Goal: Transaction & Acquisition: Purchase product/service

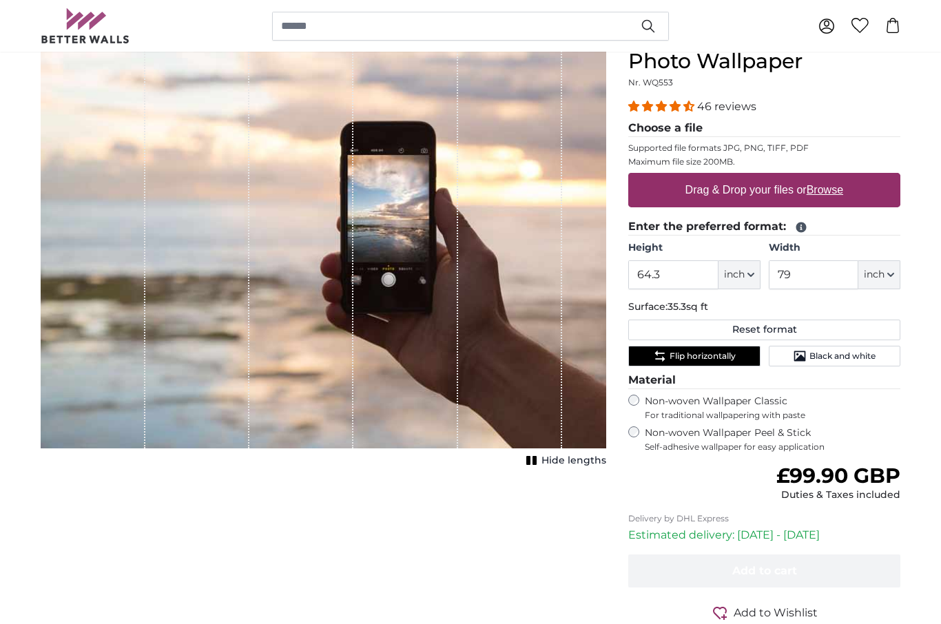
click at [735, 190] on label "Drag & Drop your files or Browse" at bounding box center [764, 190] width 169 height 28
click at [735, 177] on input "Drag & Drop your files or Browse" at bounding box center [764, 175] width 272 height 4
type input "**********"
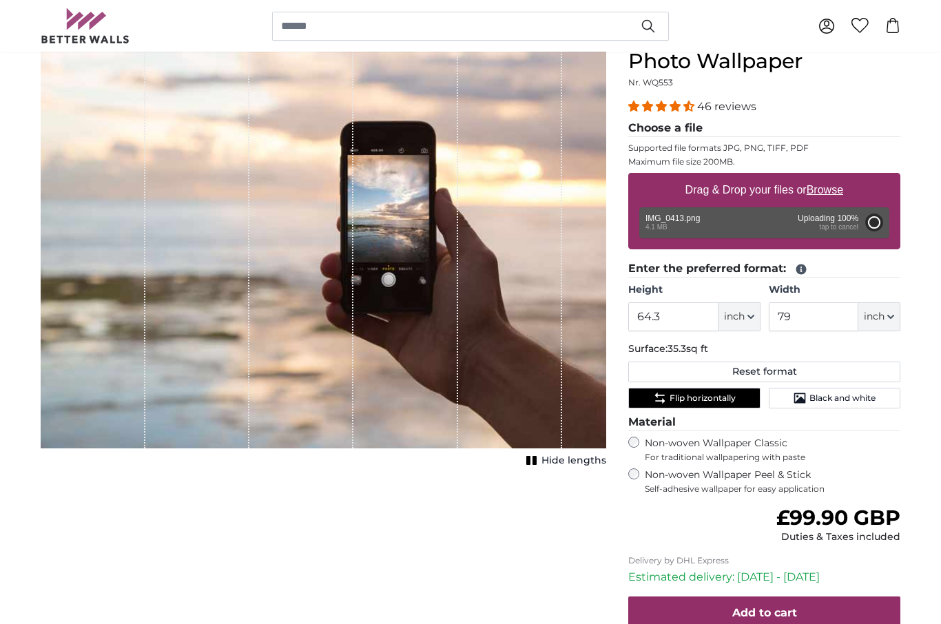
type input "64.2"
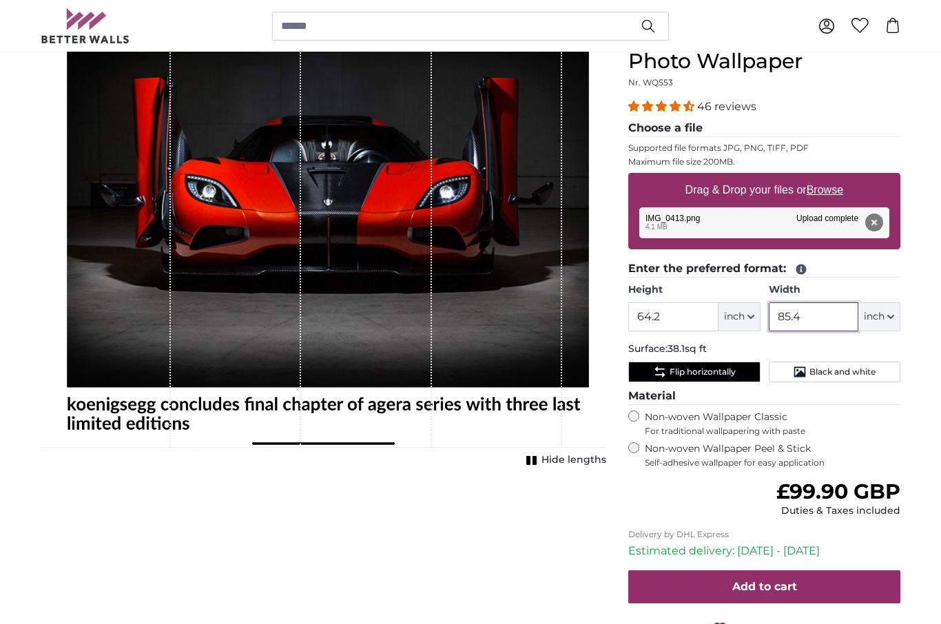
click at [805, 317] on input "85.4" at bounding box center [814, 317] width 90 height 29
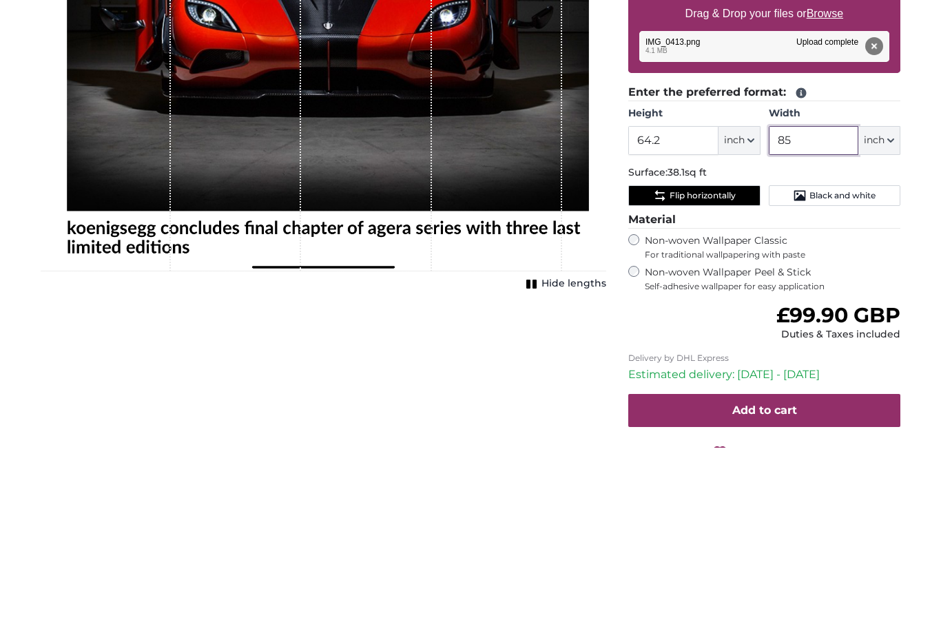
type input "8"
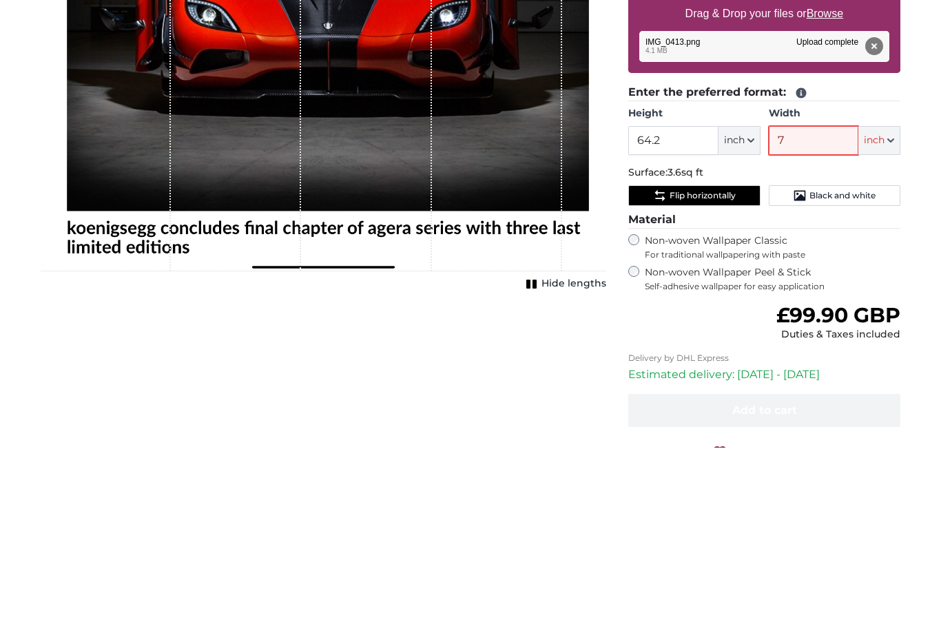
type input "79"
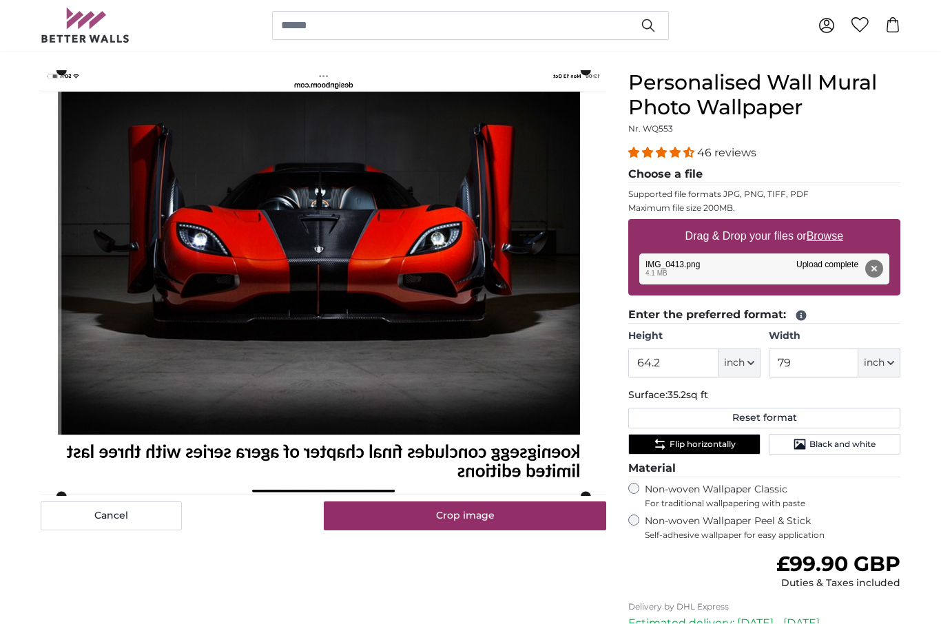
scroll to position [109, 0]
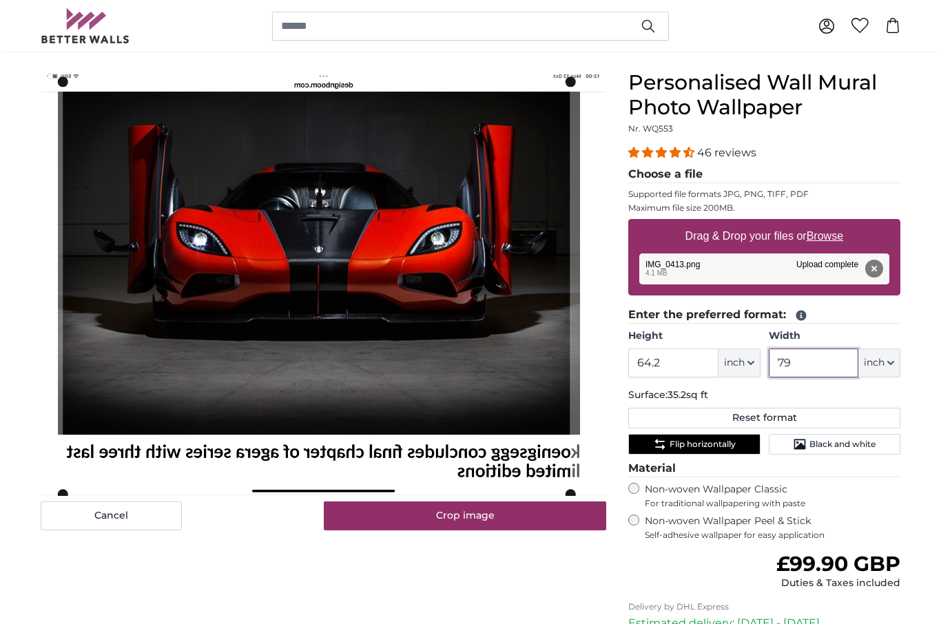
type input "79"
click at [699, 447] on span "Flip horizontally" at bounding box center [703, 444] width 66 height 11
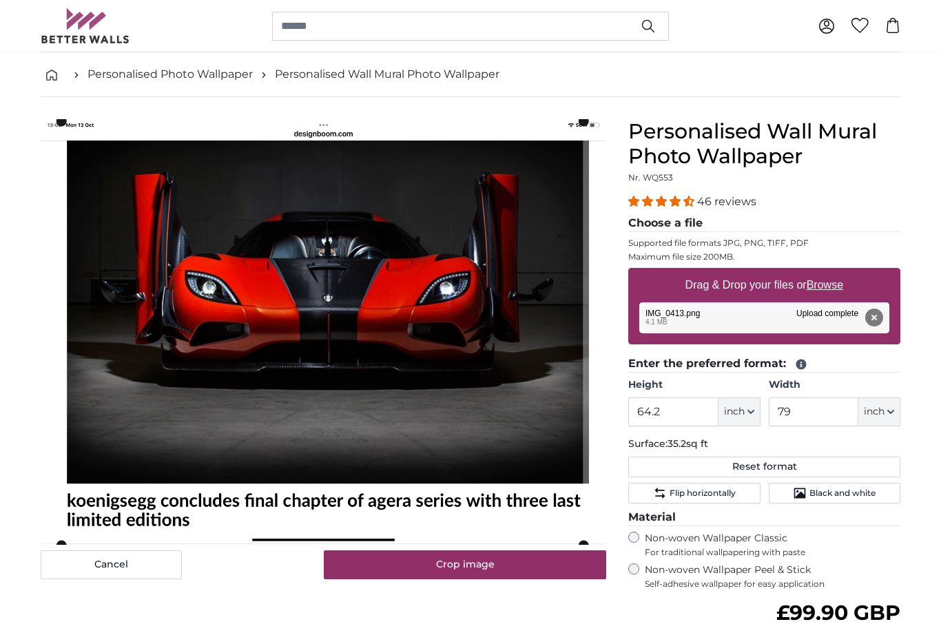
scroll to position [59, 0]
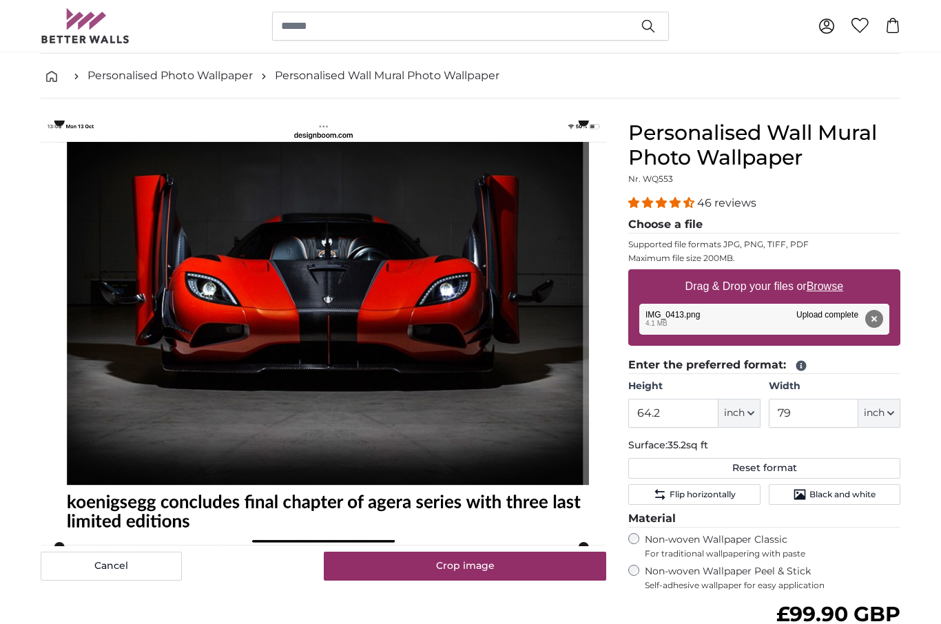
click at [61, 125] on cropper-handle at bounding box center [59, 121] width 10 height 10
click at [578, 128] on cropper-handle at bounding box center [580, 334] width 10 height 426
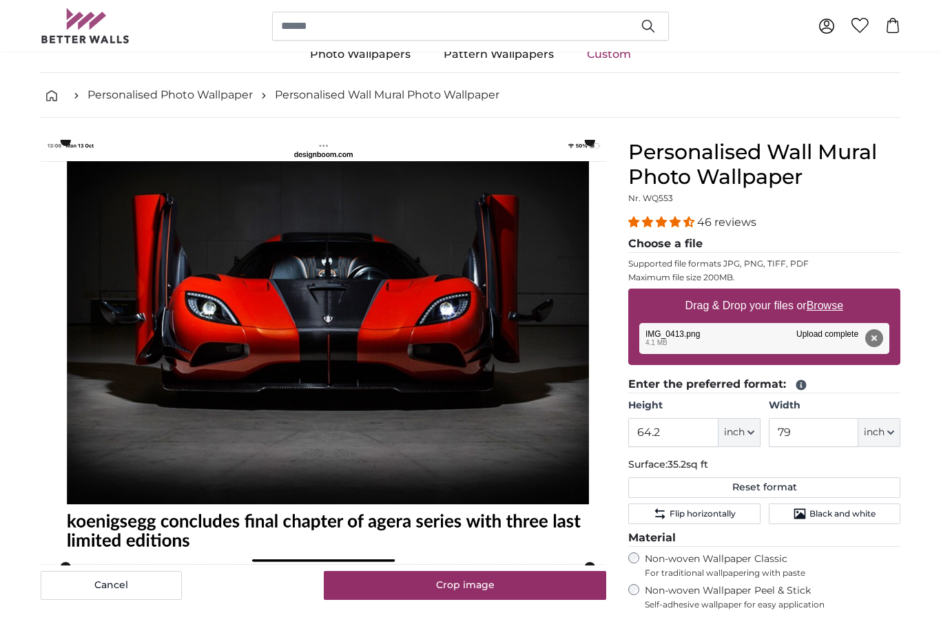
scroll to position [37, 0]
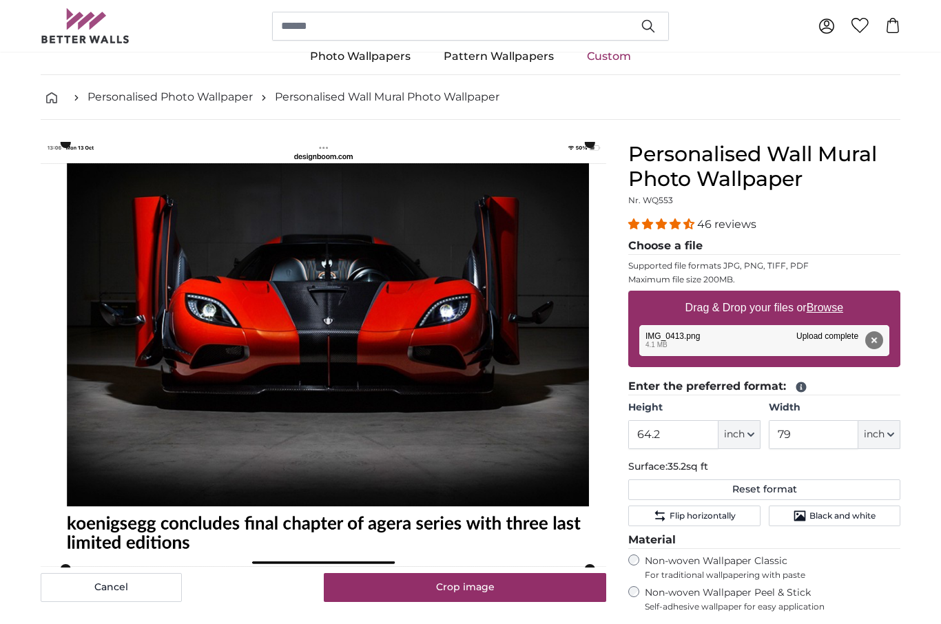
click at [66, 163] on cropper-handle at bounding box center [65, 356] width 10 height 426
click at [59, 153] on img at bounding box center [324, 355] width 566 height 424
click at [54, 151] on img at bounding box center [324, 355] width 566 height 424
click at [61, 149] on cropper-handle at bounding box center [65, 356] width 10 height 426
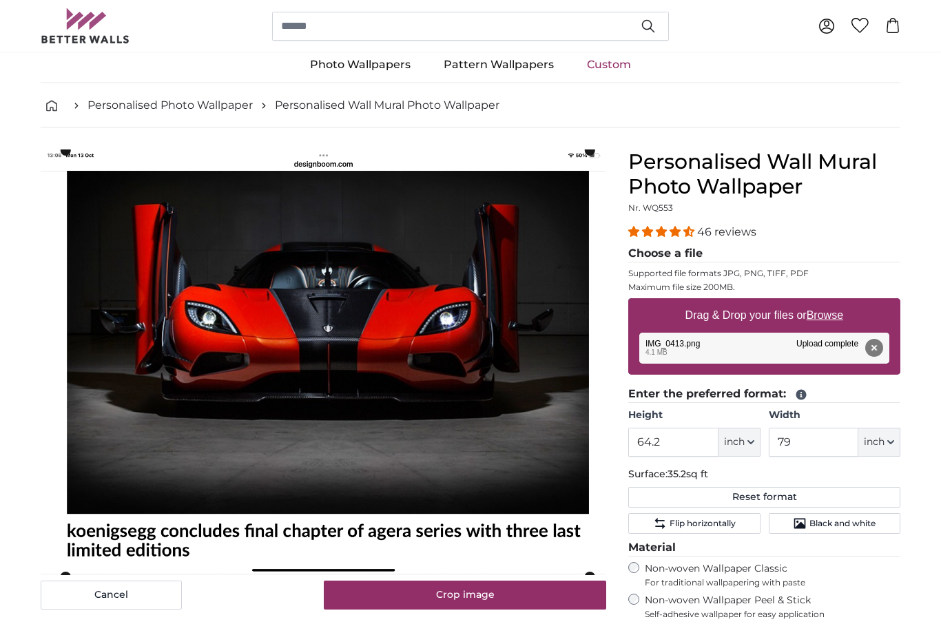
scroll to position [30, 0]
click at [39, 163] on div "Cancel Crop image Hide lengths" at bounding box center [324, 503] width 588 height 707
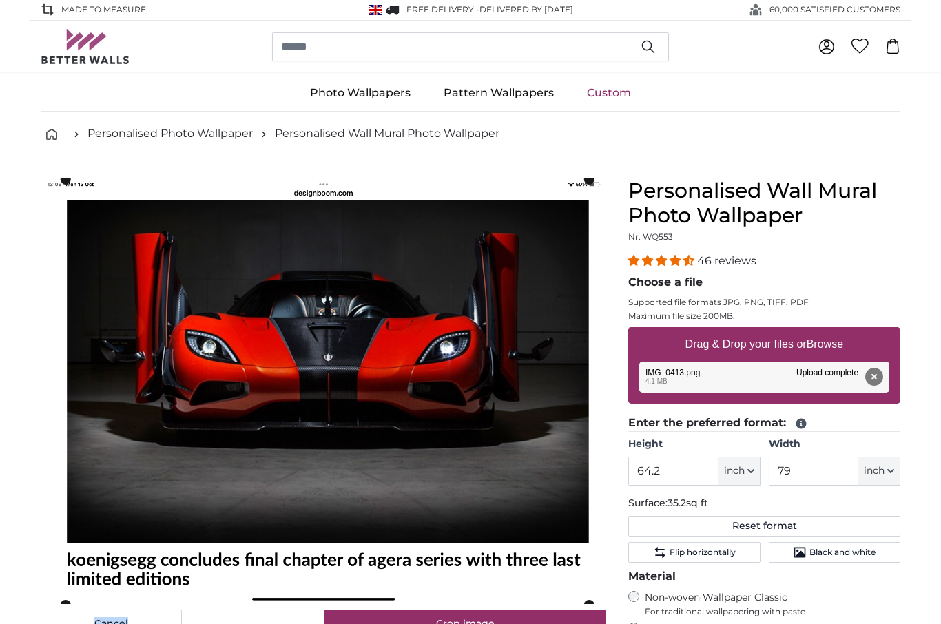
scroll to position [0, 0]
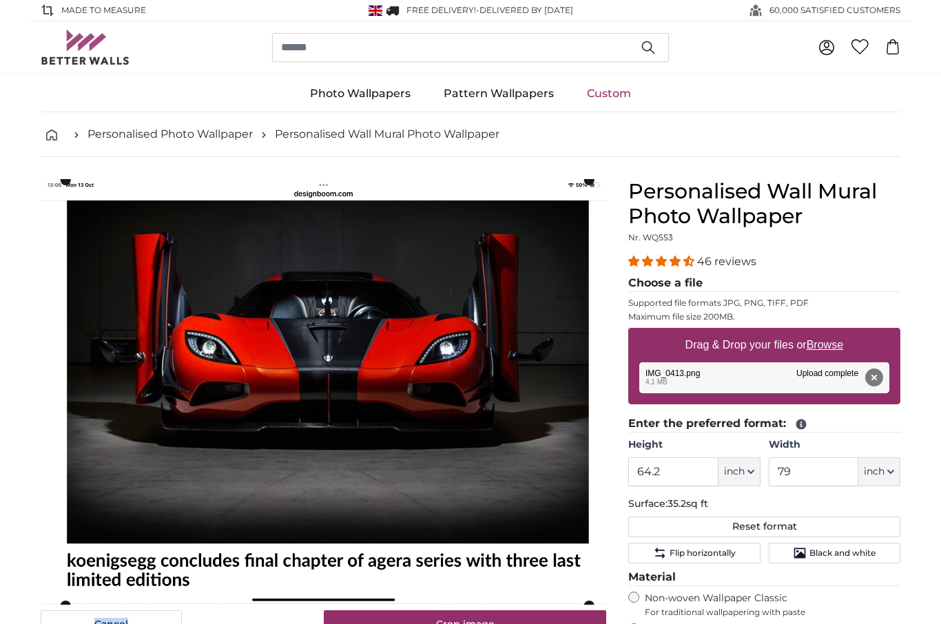
click at [61, 183] on cropper-handle at bounding box center [65, 179] width 10 height 10
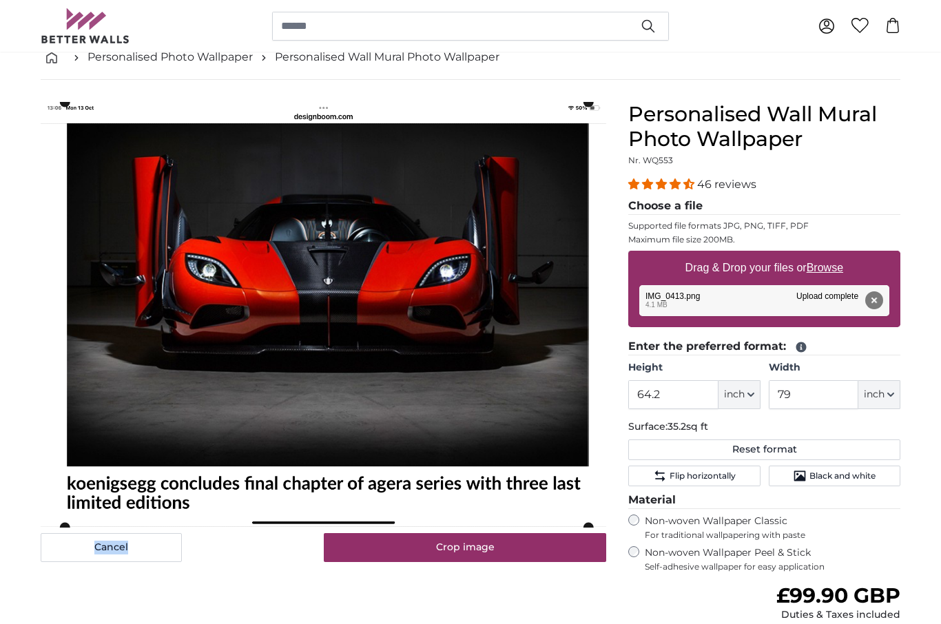
scroll to position [76, 0]
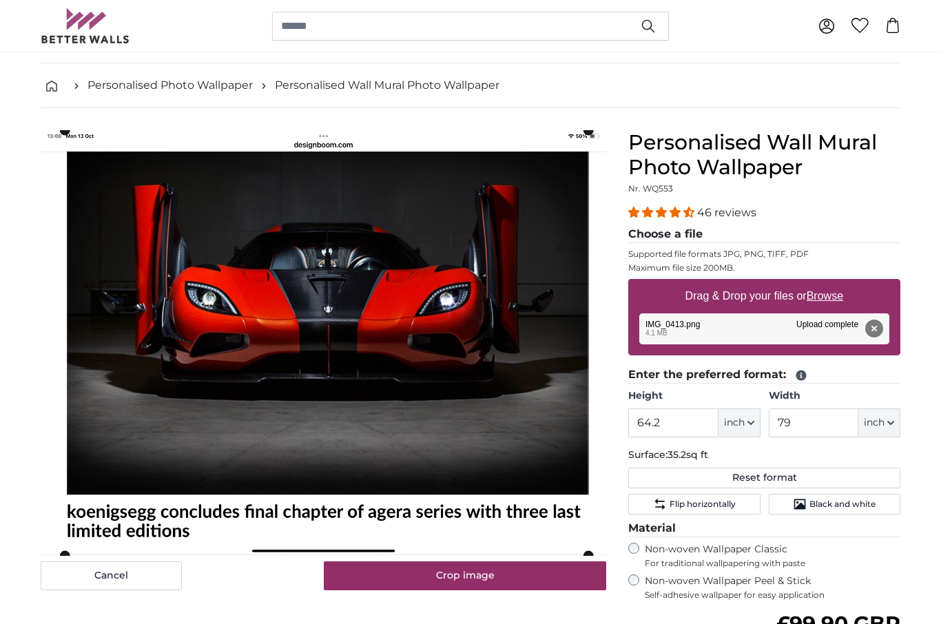
scroll to position [48, 0]
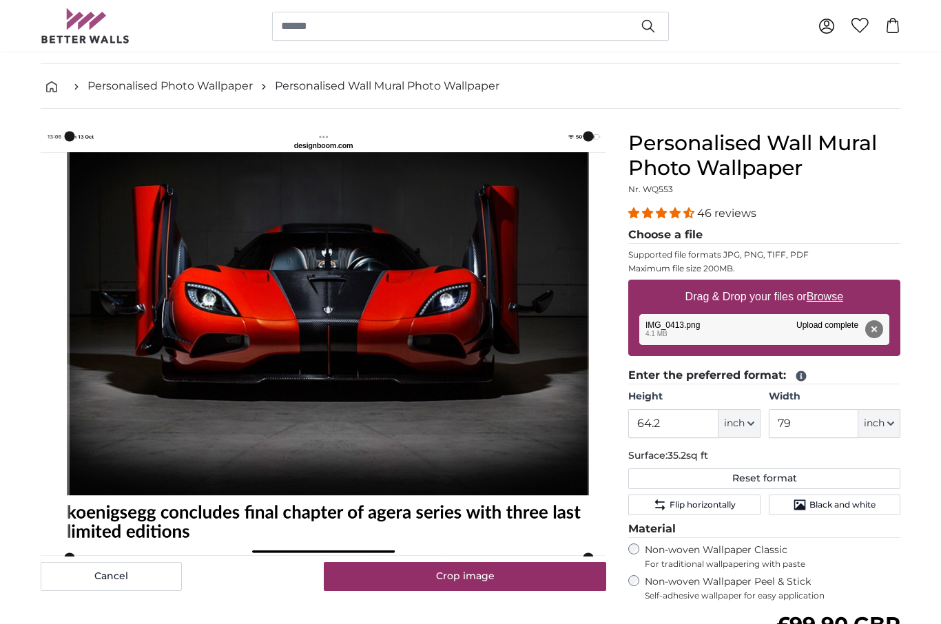
click at [325, 595] on div "Cancel Crop image Hide lengths" at bounding box center [324, 484] width 588 height 707
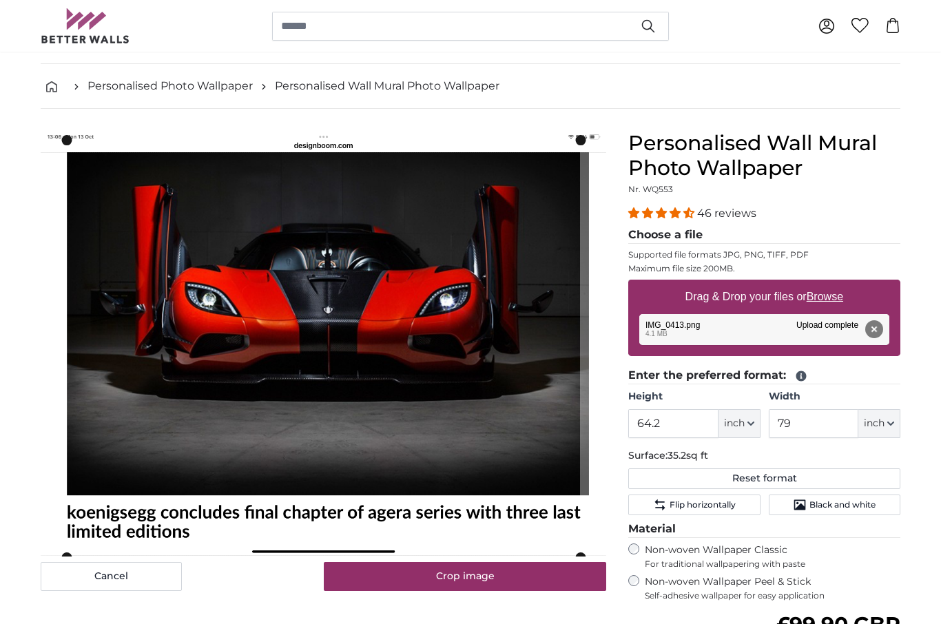
click at [471, 578] on button "Crop image" at bounding box center [465, 576] width 283 height 29
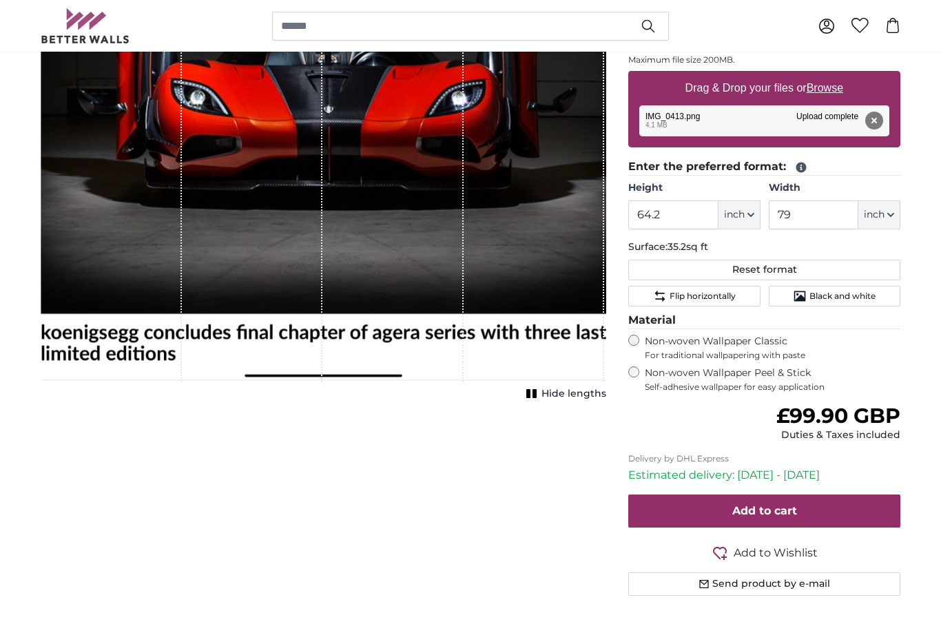
scroll to position [257, 0]
click at [799, 502] on button "Add to cart" at bounding box center [764, 511] width 272 height 33
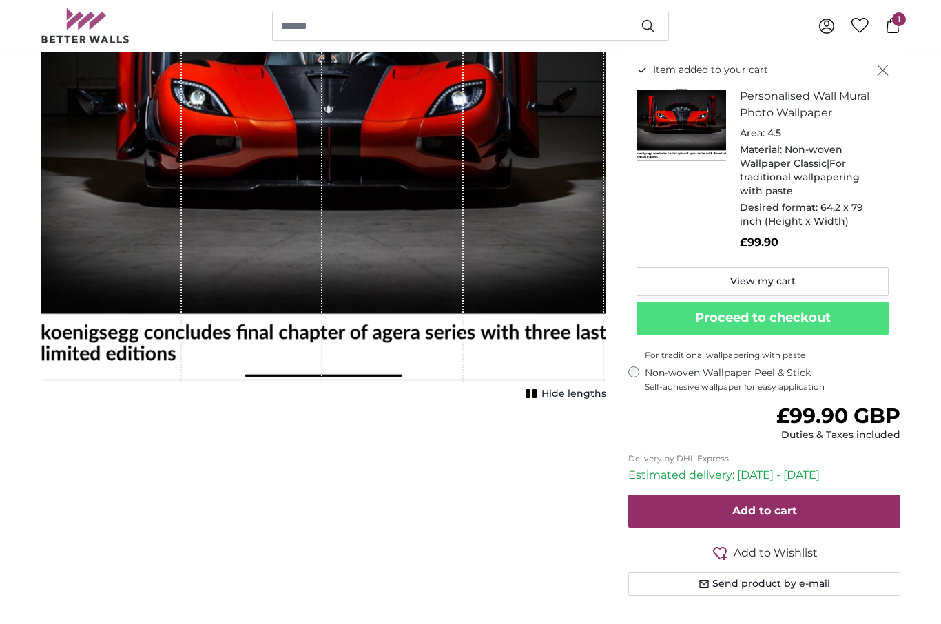
click at [826, 270] on link "View my cart" at bounding box center [763, 281] width 252 height 29
